Goal: Check status: Check status

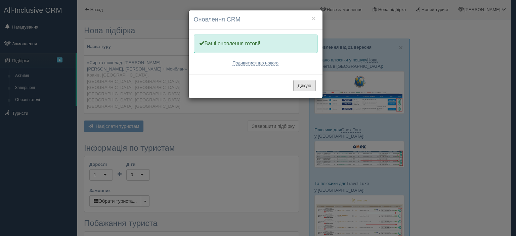
click at [313, 84] on button "Дякую" at bounding box center [304, 85] width 22 height 11
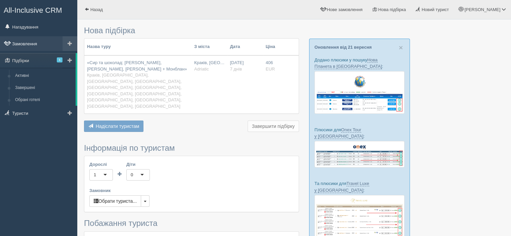
click at [22, 44] on link "Замовлення" at bounding box center [38, 43] width 77 height 15
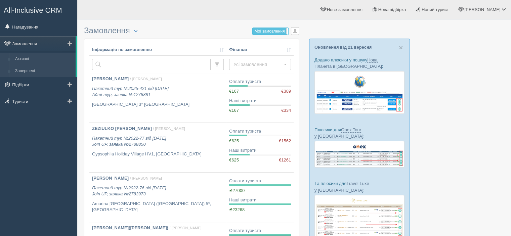
click at [25, 73] on link "Завершені" at bounding box center [43, 71] width 63 height 12
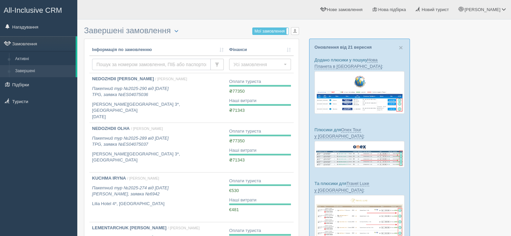
click at [115, 64] on input "text" at bounding box center [151, 64] width 119 height 11
type input "dub"
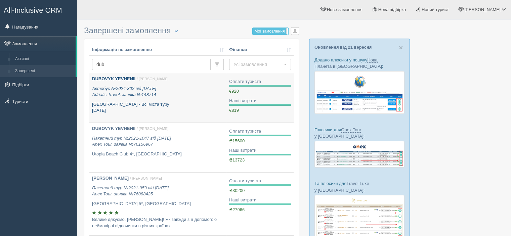
click at [122, 98] on div "DUBOVYK YEVHENII / Ольга Б. Автобус №2024-302 від 01.07.2024 Adriatic Travel, з…" at bounding box center [158, 95] width 132 height 38
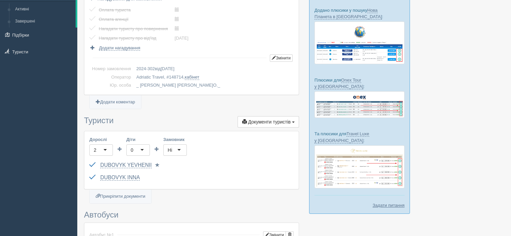
scroll to position [48, 0]
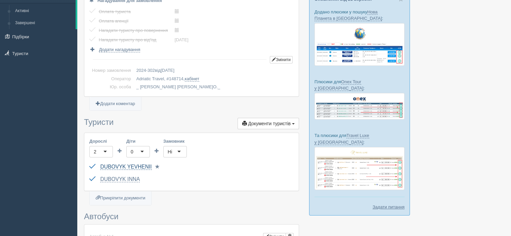
click at [126, 165] on link "DUBOVYK YEVHENII" at bounding box center [125, 167] width 51 height 6
click at [126, 178] on link "DUBOVYK INNA" at bounding box center [120, 179] width 40 height 6
